Goal: Task Accomplishment & Management: Use online tool/utility

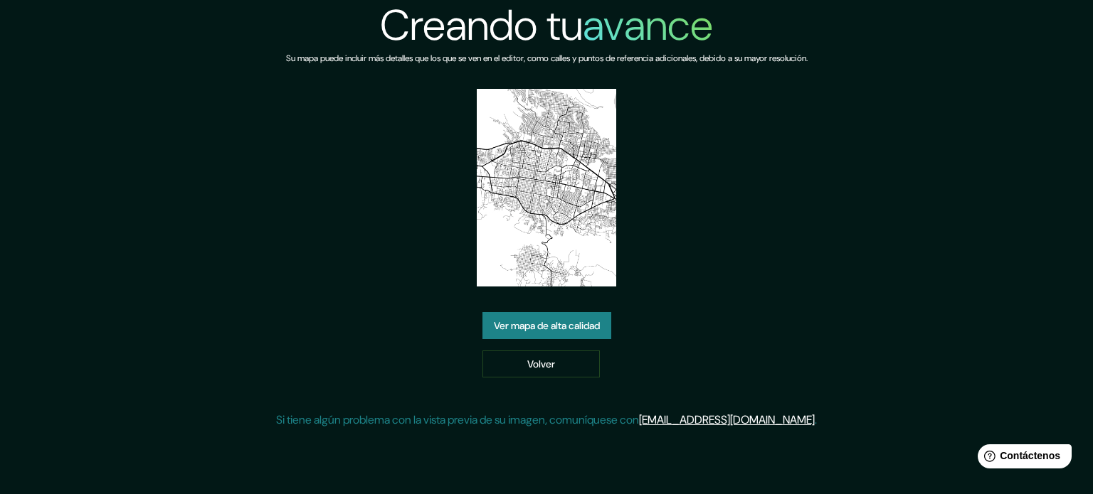
click at [538, 329] on font "Ver mapa de alta calidad" at bounding box center [547, 325] width 106 height 13
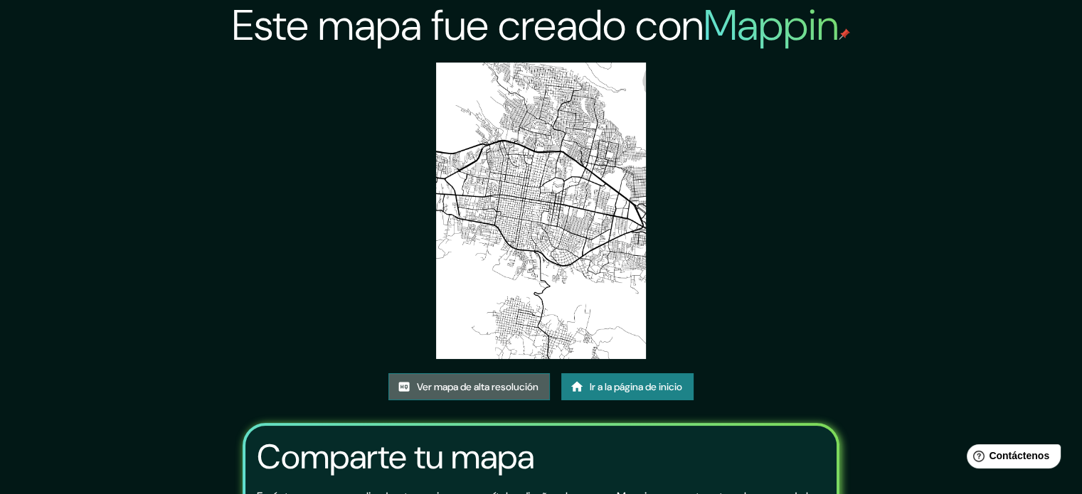
click at [492, 375] on link "Ver mapa de alta resolución" at bounding box center [468, 386] width 161 height 27
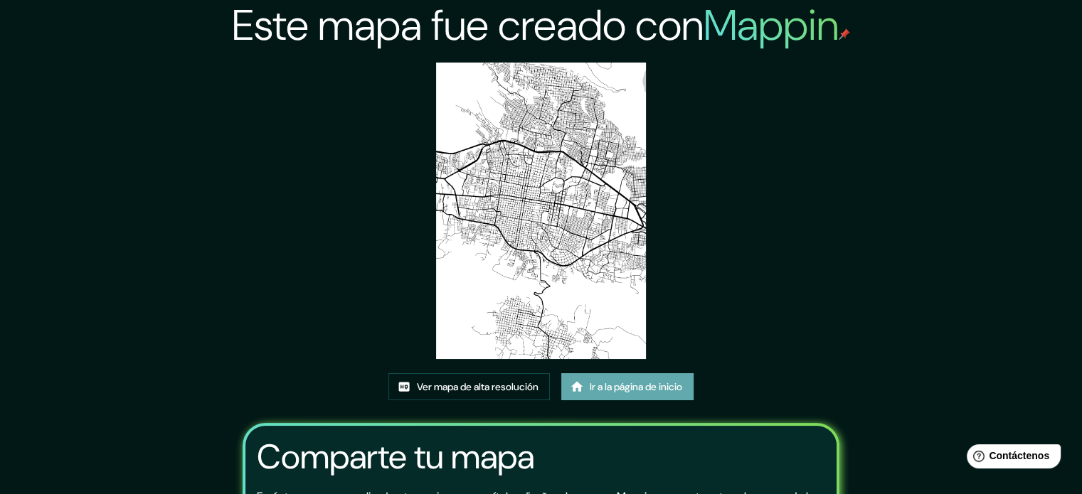
click at [612, 391] on font "Ir a la página de inicio" at bounding box center [636, 387] width 92 height 13
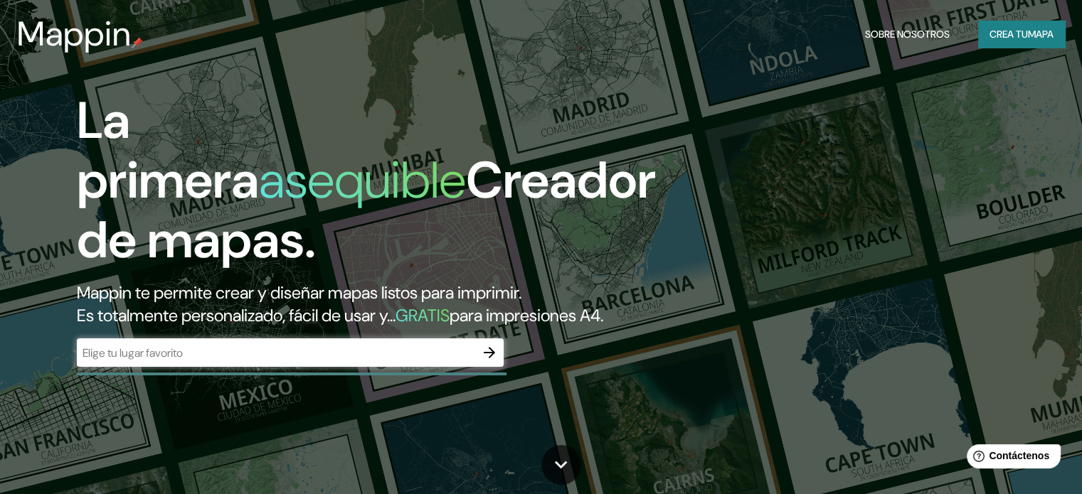
click at [361, 301] on font "Mappin te permite crear y diseñar mapas listos para imprimir." at bounding box center [299, 293] width 445 height 22
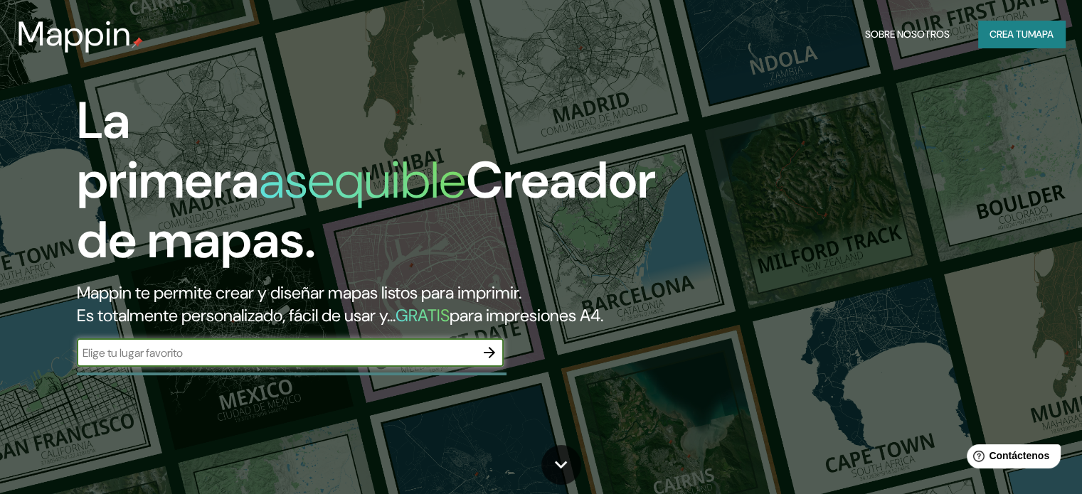
click at [317, 361] on input "text" at bounding box center [276, 353] width 398 height 16
type input "[PERSON_NAME]"
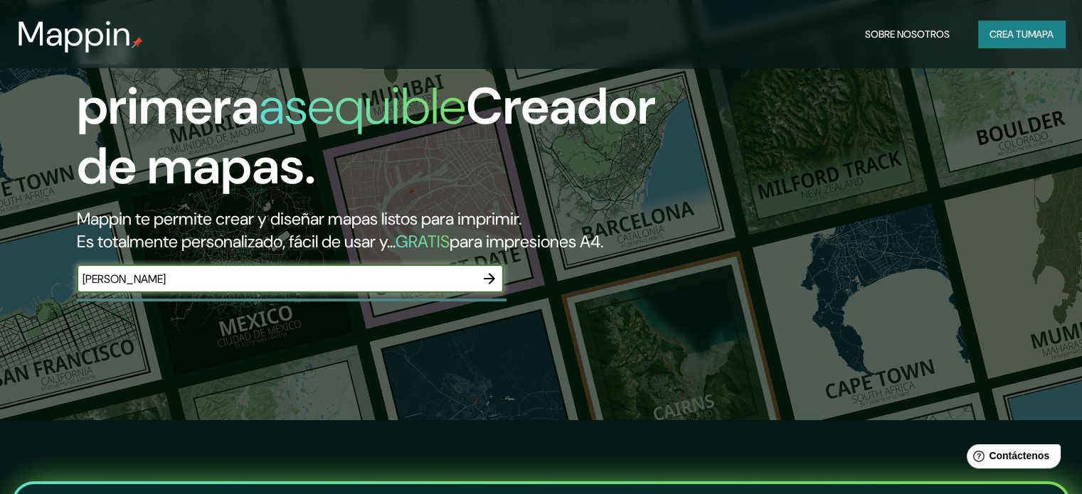
scroll to position [189, 0]
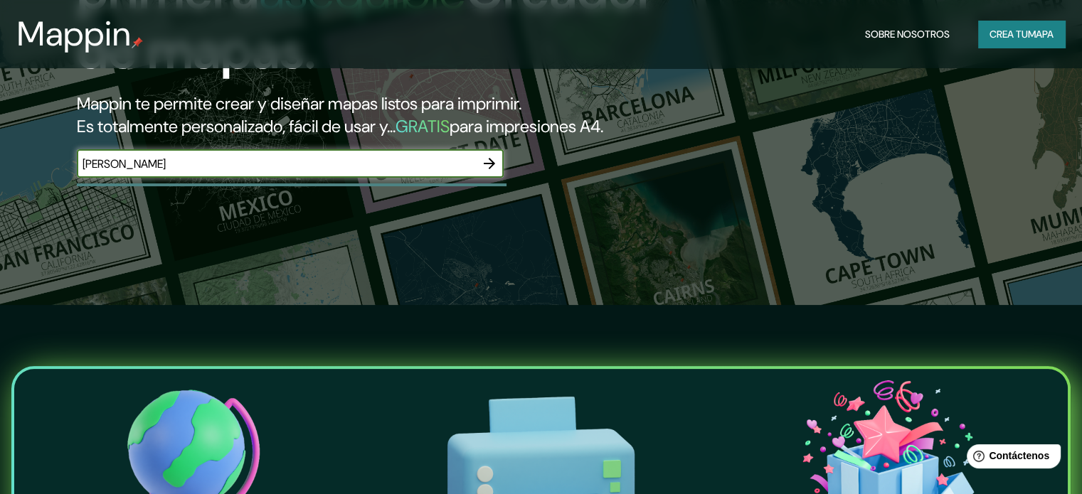
click at [492, 169] on icon "button" at bounding box center [489, 163] width 11 height 11
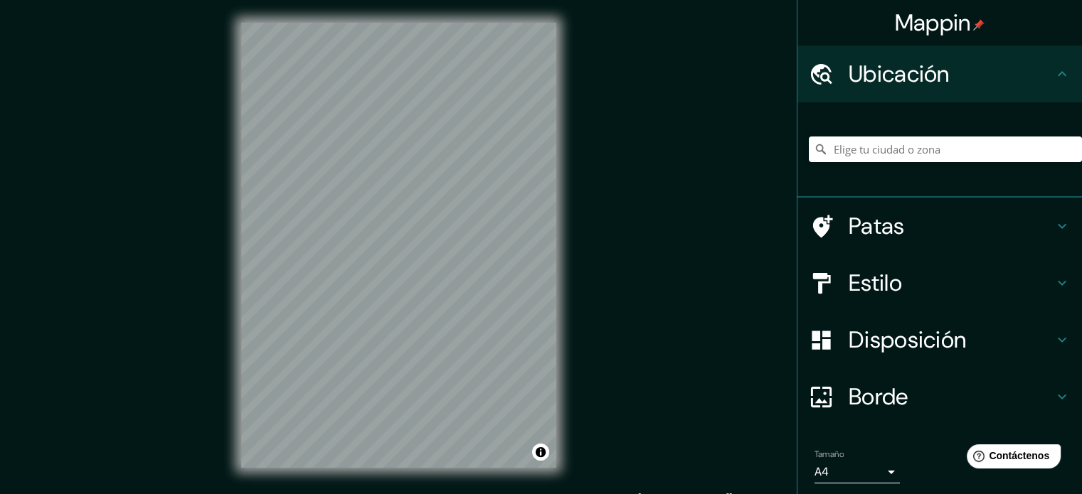
click at [852, 132] on div at bounding box center [945, 149] width 273 height 71
click at [856, 135] on div at bounding box center [945, 149] width 273 height 71
click at [862, 144] on input "Elige tu ciudad o zona" at bounding box center [945, 150] width 273 height 26
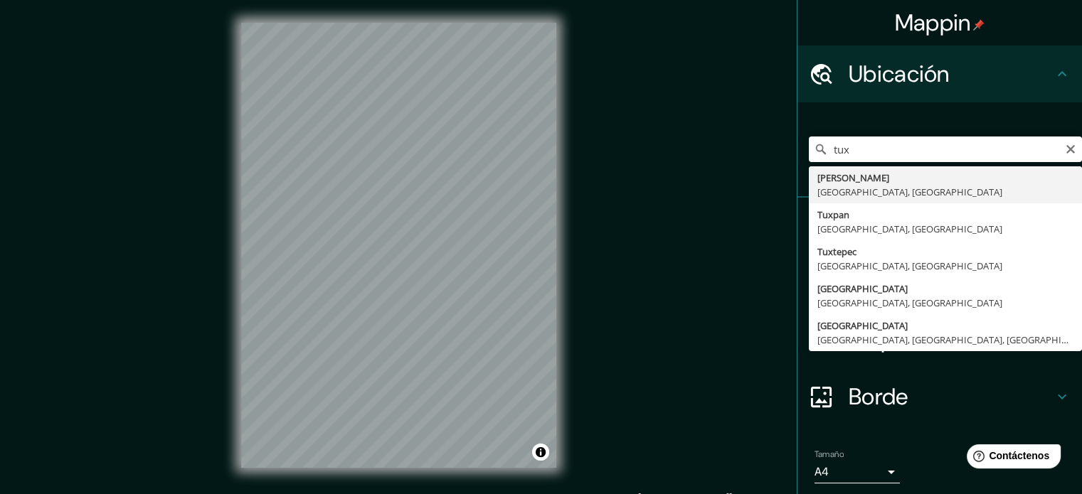
type input "Tuxtla [PERSON_NAME], [GEOGRAPHIC_DATA], [GEOGRAPHIC_DATA]"
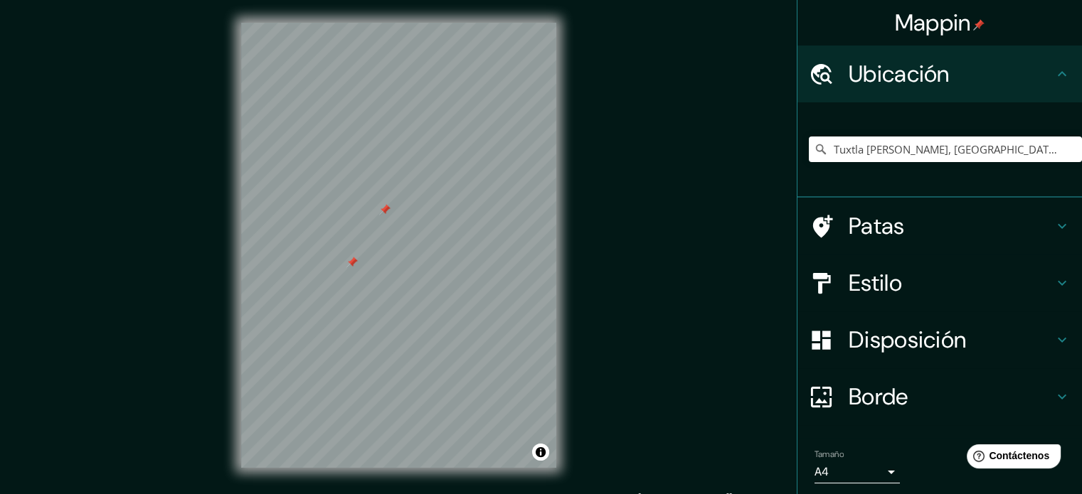
click at [381, 208] on div at bounding box center [384, 209] width 11 height 11
click at [350, 261] on div at bounding box center [351, 262] width 11 height 11
